Goal: Task Accomplishment & Management: Manage account settings

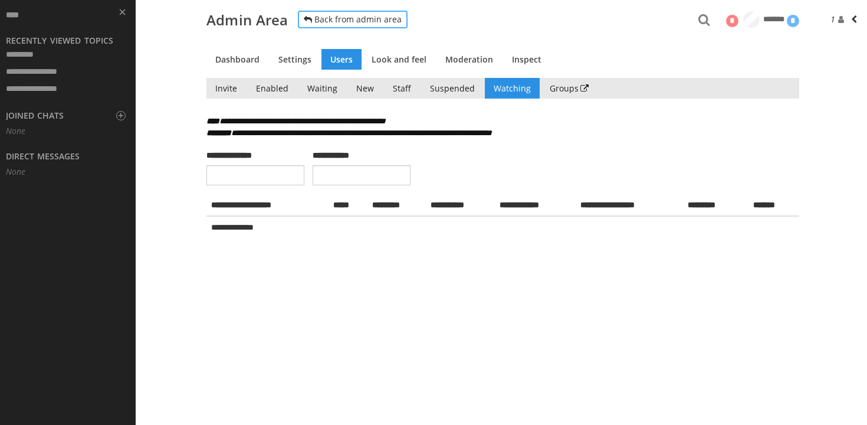
click at [378, 18] on link "Back from admin area" at bounding box center [353, 19] width 112 height 20
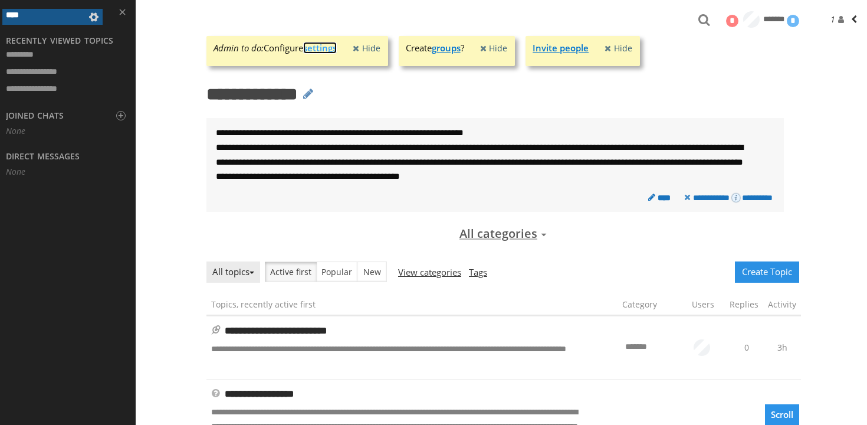
click at [321, 42] on link "settings" at bounding box center [320, 48] width 34 height 12
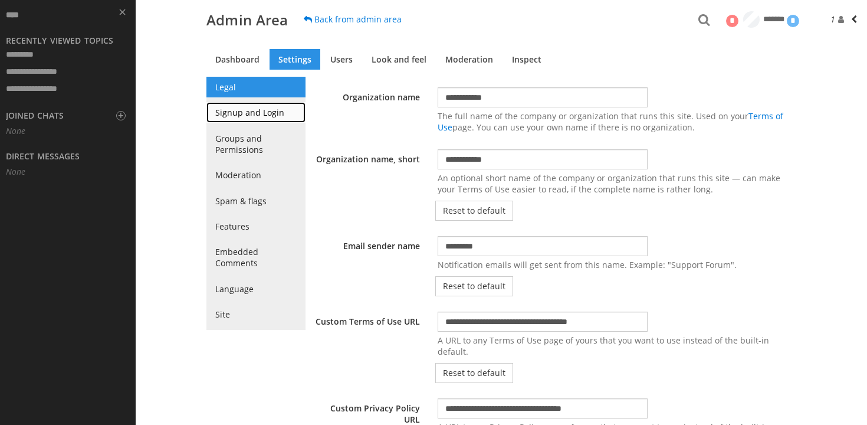
click at [251, 113] on link "Signup and Login" at bounding box center [256, 112] width 99 height 21
